Goal: Register for event/course

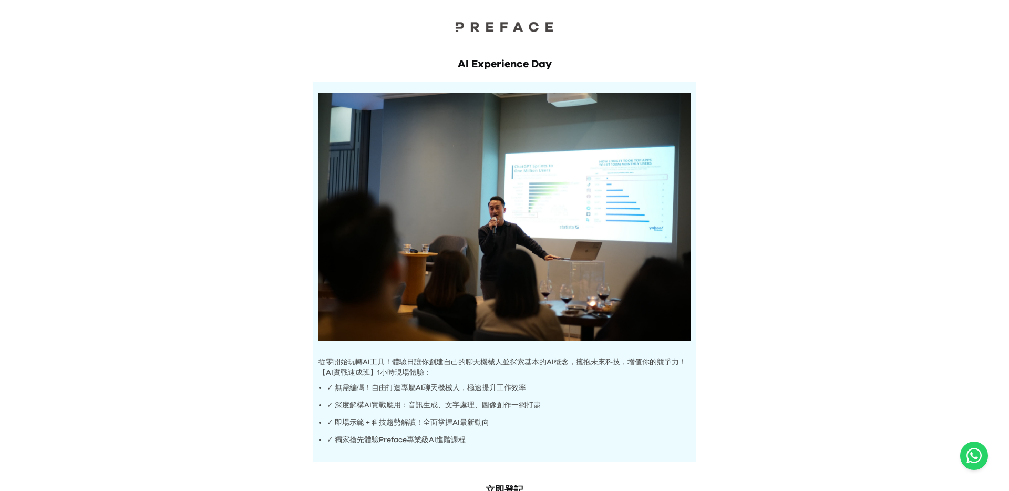
scroll to position [77, 0]
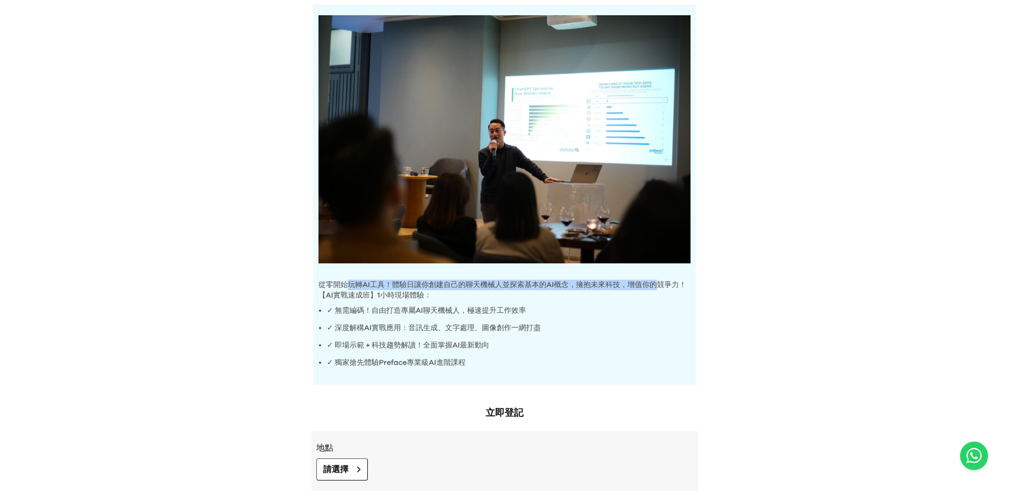
drag, startPoint x: 350, startPoint y: 285, endPoint x: 658, endPoint y: 281, distance: 308.5
click at [658, 281] on p "從零開始玩轉AI工具！體驗日讓你創建自己的聊天機械人並探索基本的AI概念，擁抱未來科技，增值你的競爭力！" at bounding box center [504, 285] width 372 height 11
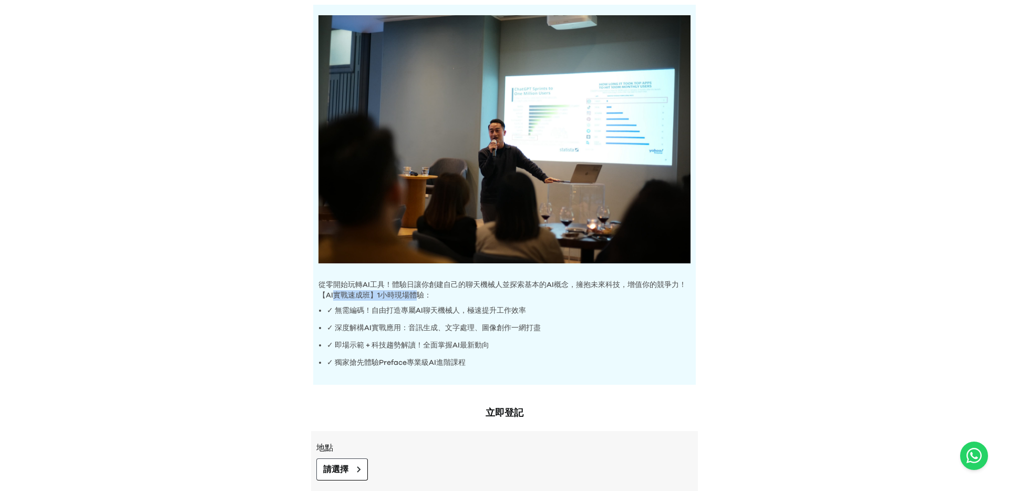
drag, startPoint x: 336, startPoint y: 294, endPoint x: 416, endPoint y: 299, distance: 80.5
click at [416, 299] on p "【AI實戰速成班】1小時現場體驗：" at bounding box center [504, 295] width 372 height 11
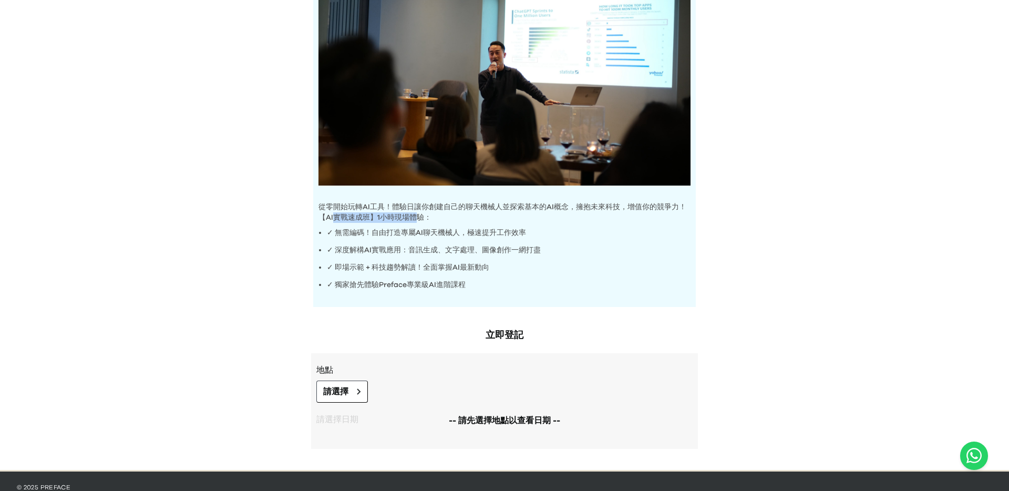
scroll to position [179, 0]
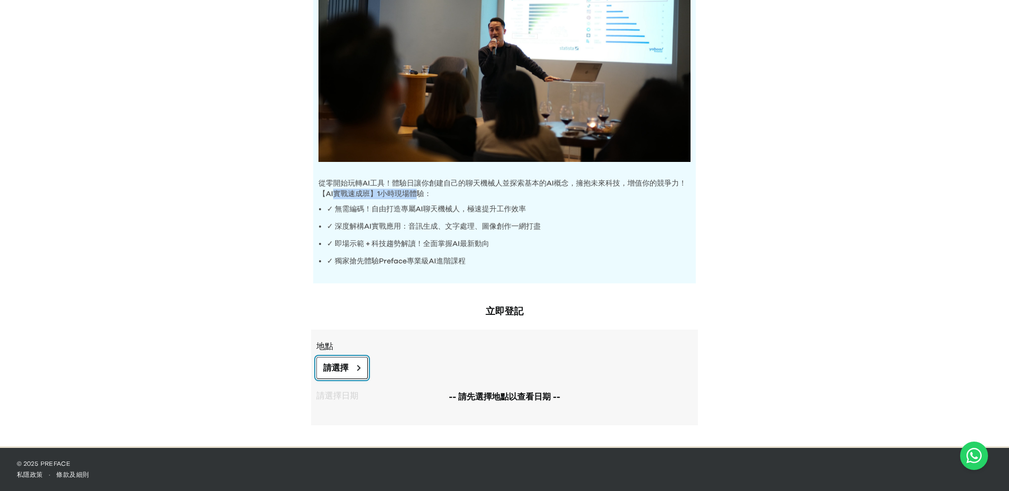
click at [343, 360] on button "請選擇" at bounding box center [341, 368] width 51 height 22
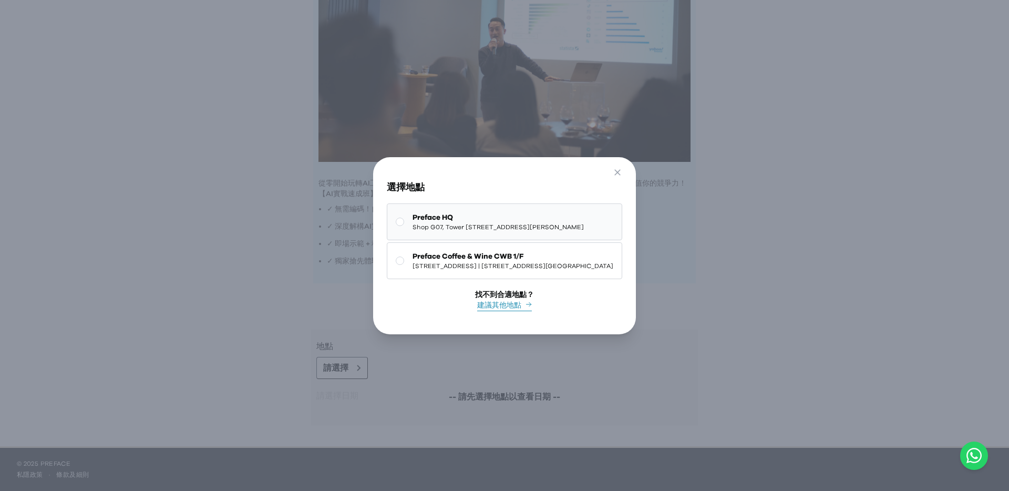
click at [428, 232] on button "Preface HQ Shop G07, Tower [STREET_ADDRESS][PERSON_NAME]" at bounding box center [504, 221] width 235 height 37
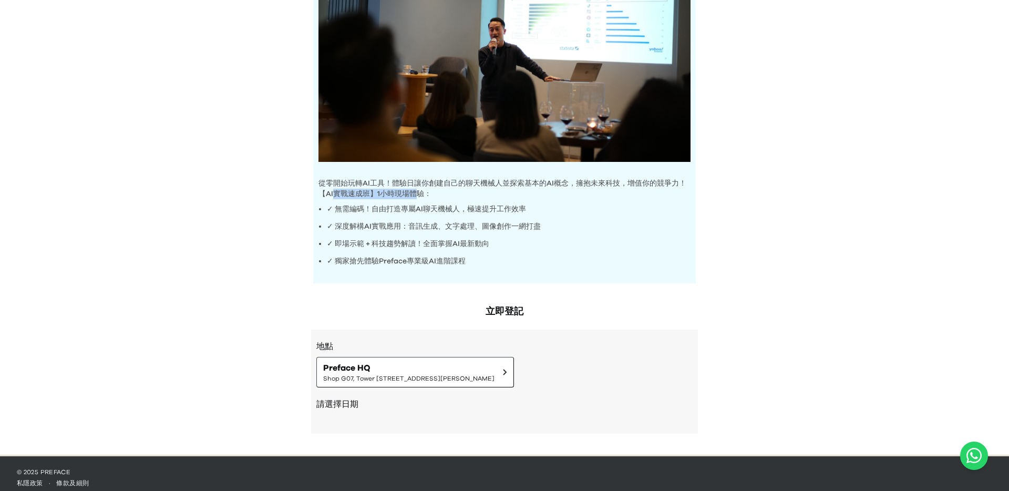
click at [426, 297] on div "立即登記 地點 Preface HQ Shop [GEOGRAPHIC_DATA][STREET_ADDRESS] | [STREET_ADDRESS][PE…" at bounding box center [505, 374] width 404 height 161
click at [396, 392] on div "請選擇日期" at bounding box center [504, 405] width 376 height 36
click at [379, 409] on h2 "請選擇日期" at bounding box center [504, 404] width 376 height 13
click at [374, 384] on button "Preface HQ Shop G07, Tower [STREET_ADDRESS][PERSON_NAME]" at bounding box center [415, 372] width 198 height 30
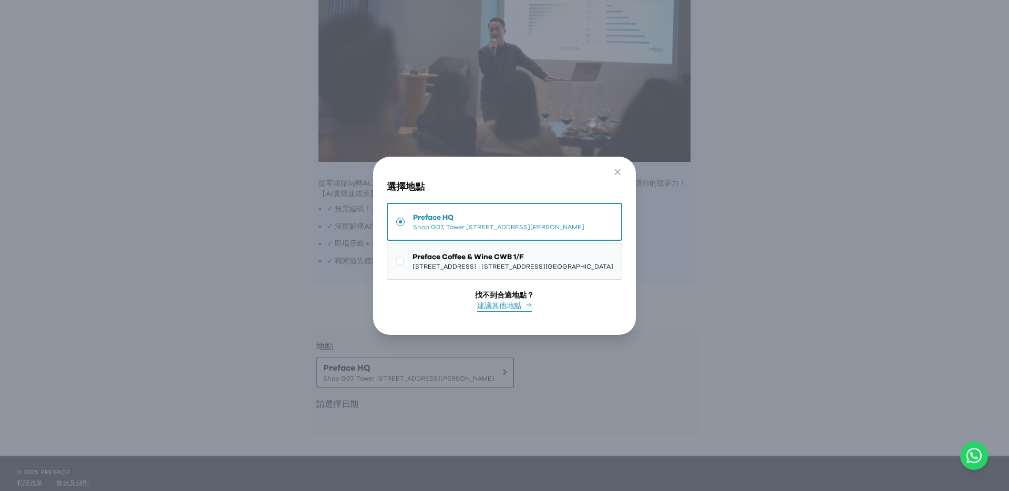
click at [421, 259] on span "Preface Coffee & Wine CWB 1/F" at bounding box center [512, 257] width 201 height 11
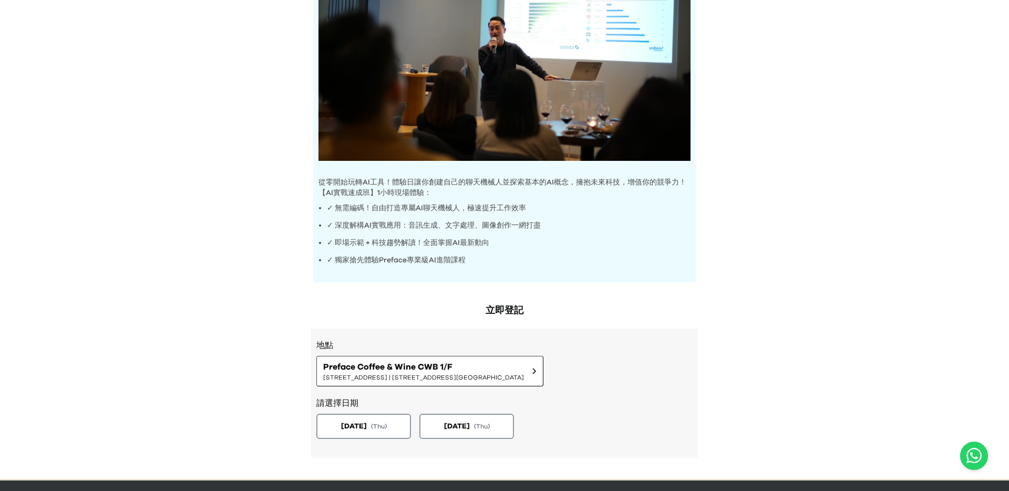
scroll to position [212, 0]
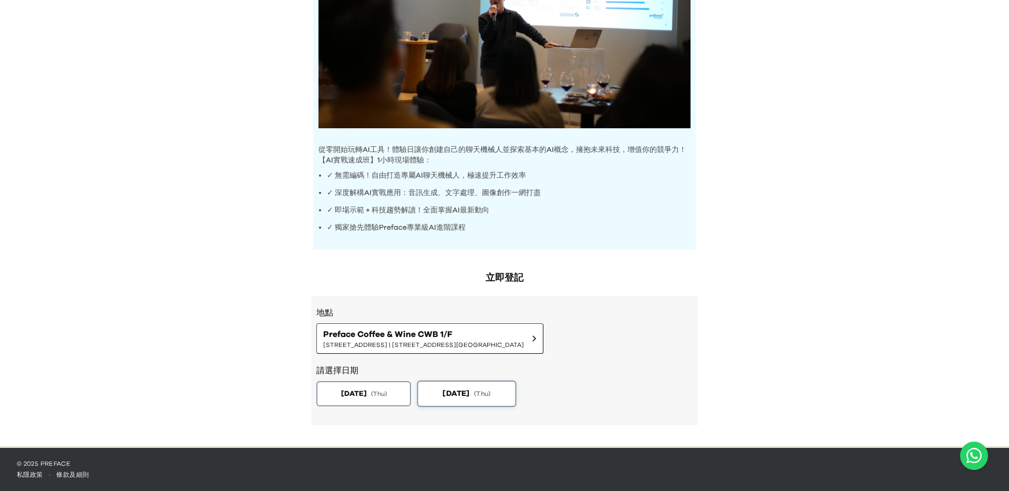
click at [464, 387] on button "[DATE] ( Thu )" at bounding box center [466, 393] width 99 height 26
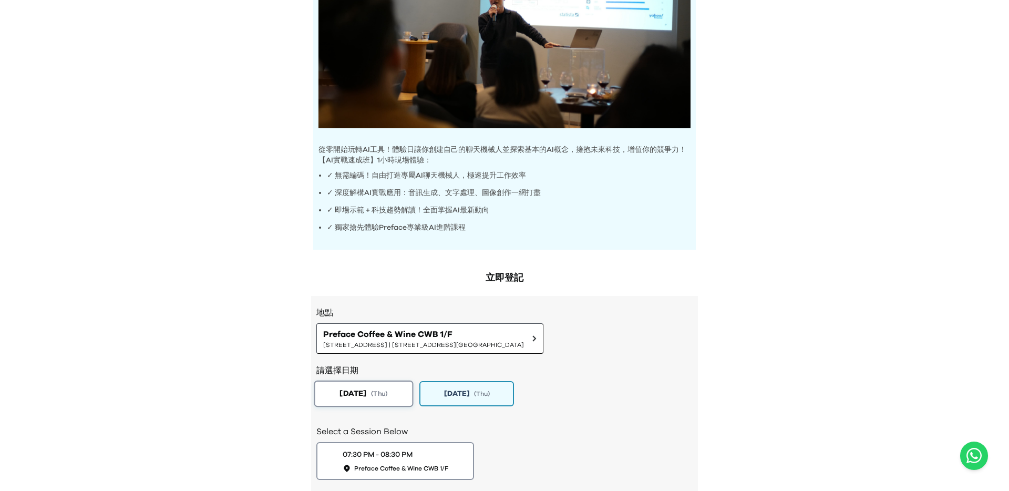
click at [396, 387] on button "[DATE] ( Thu )" at bounding box center [363, 393] width 99 height 26
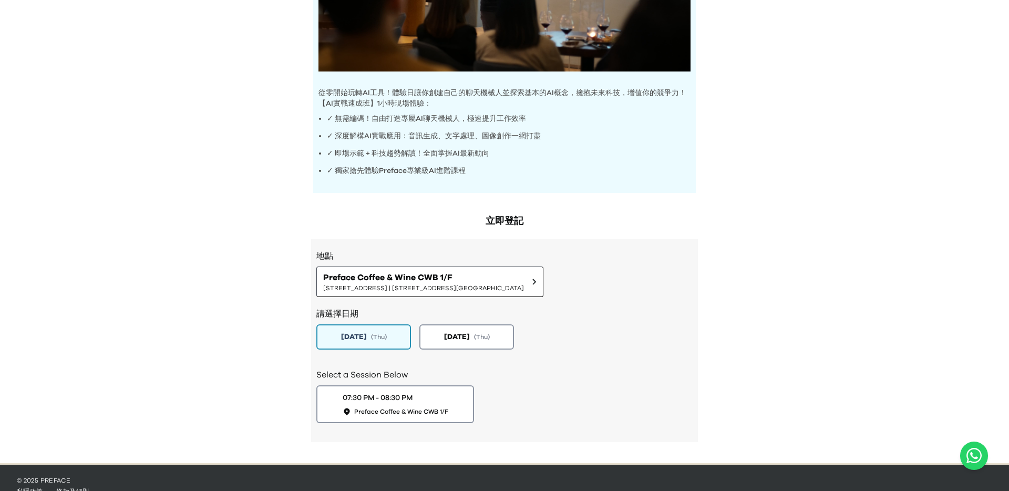
scroll to position [286, 0]
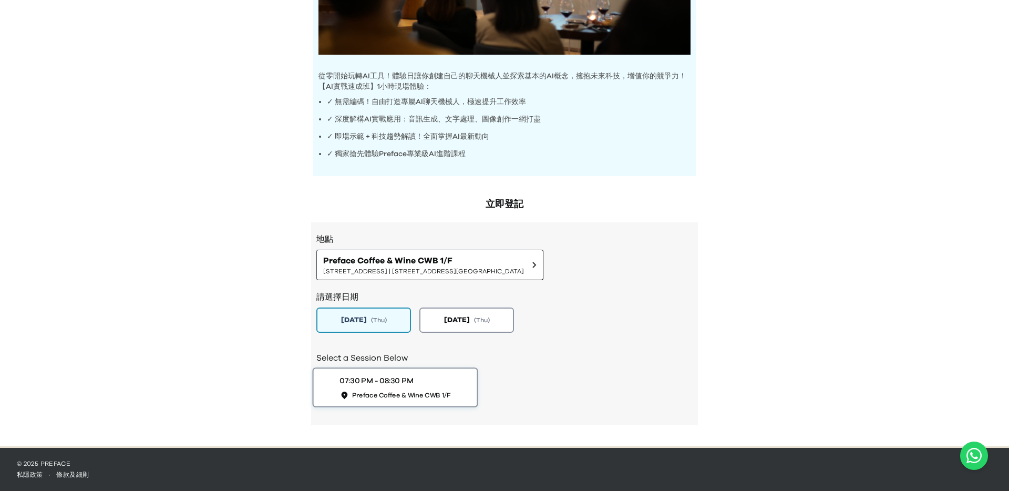
click at [387, 371] on button "07:30 PM - 08:30 PM Preface Coffee & Wine CWB 1/F" at bounding box center [396, 387] width 166 height 40
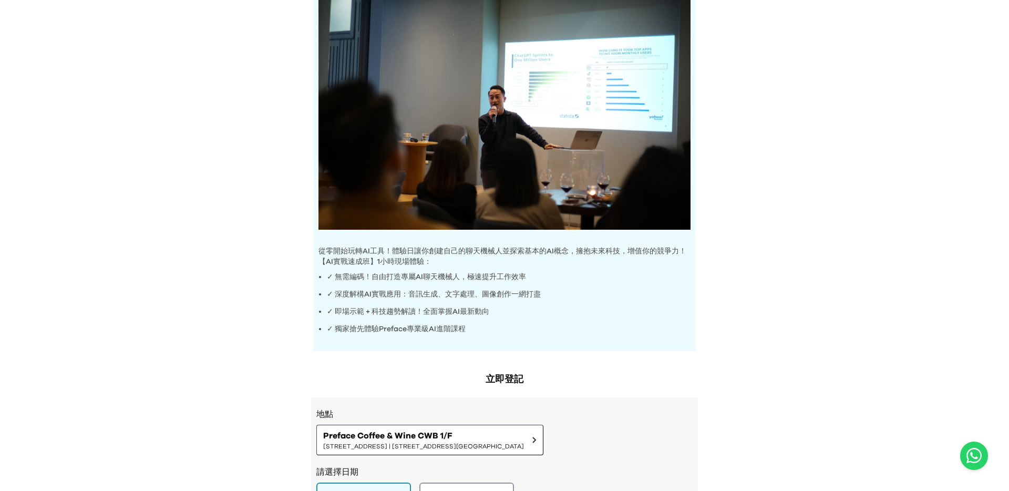
scroll to position [0, 0]
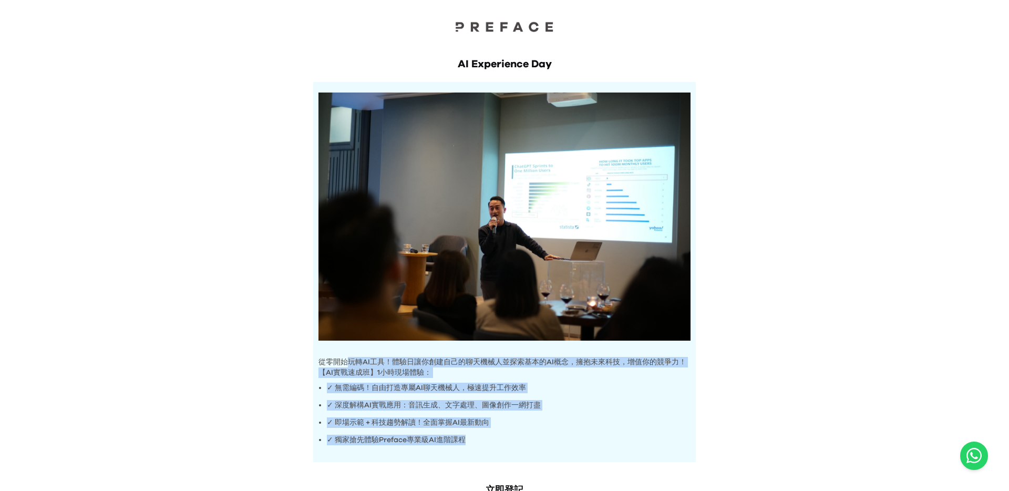
drag, startPoint x: 350, startPoint y: 360, endPoint x: 505, endPoint y: 439, distance: 173.9
click at [505, 439] on div "從零開始玩轉AI工具！體驗日讓你創建自己的聊天機械人並探索基本的AI概念，擁抱未來科技，增值你的競爭力！ 【AI實戰速成班】1小時現場體驗： ✓ 無需編碼！自…" at bounding box center [504, 272] width 383 height 380
